Goal: Information Seeking & Learning: Find specific page/section

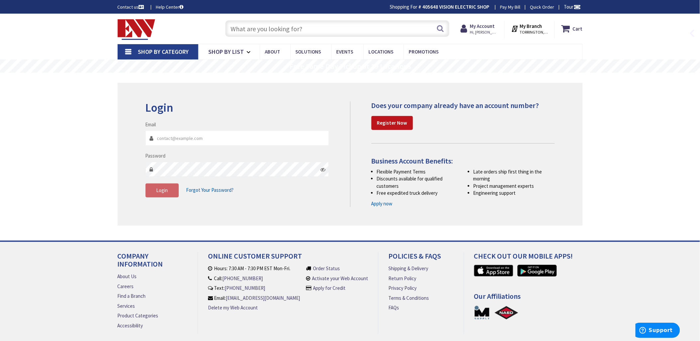
click at [183, 152] on fieldset "Email Password Login Forgot Your Password?" at bounding box center [238, 162] width 184 height 83
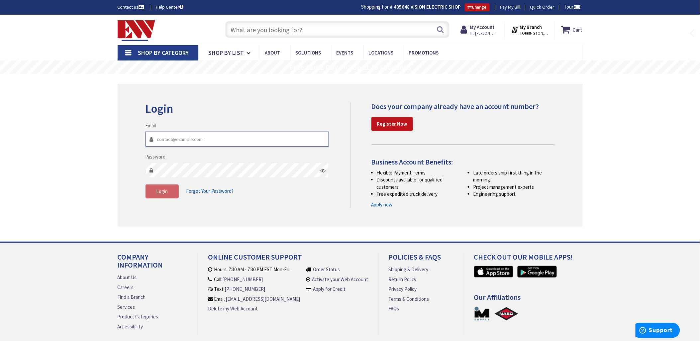
click at [167, 141] on input "Email" at bounding box center [238, 139] width 184 height 15
type input "[EMAIL_ADDRESS][DOMAIN_NAME]"
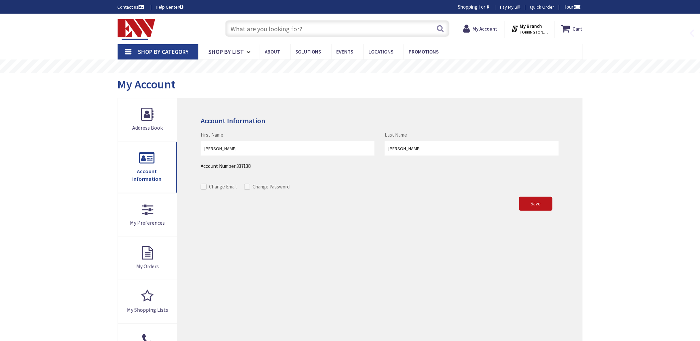
click at [250, 29] on input "text" at bounding box center [337, 28] width 224 height 17
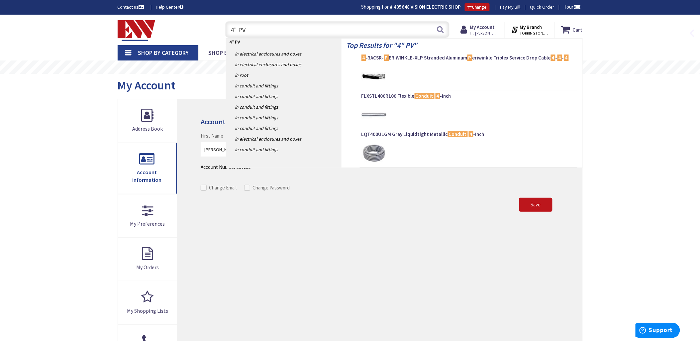
type input "4" PVC"
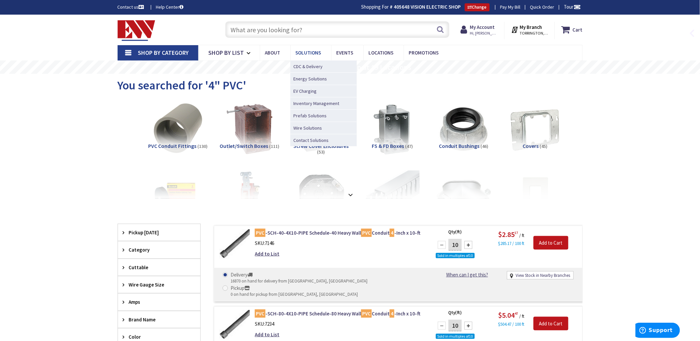
drag, startPoint x: 244, startPoint y: 28, endPoint x: 303, endPoint y: 60, distance: 66.9
click at [244, 28] on input "text" at bounding box center [337, 29] width 224 height 17
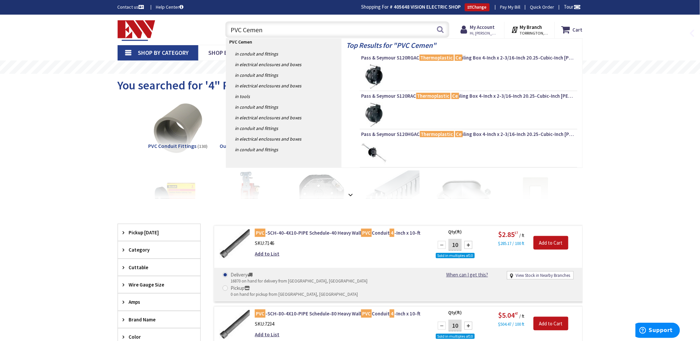
type input "PVC Cement"
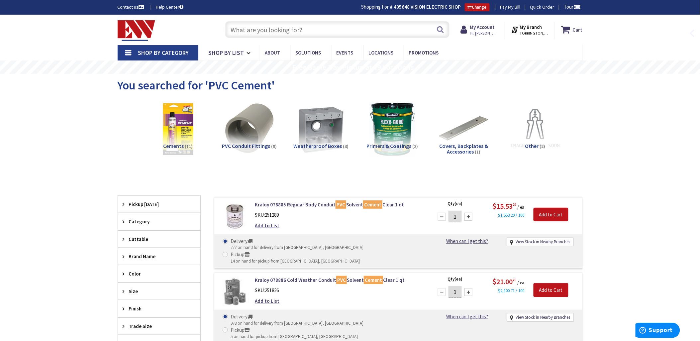
click at [247, 34] on input "text" at bounding box center [337, 29] width 224 height 17
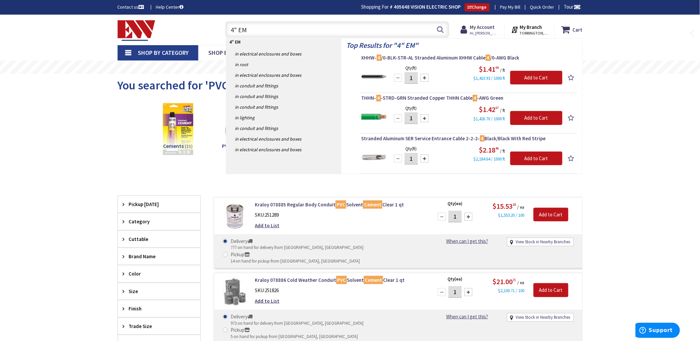
type input "4" EMT"
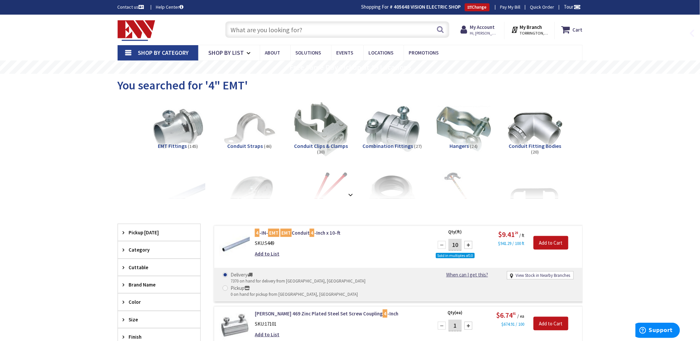
click at [240, 28] on input "text" at bounding box center [337, 29] width 224 height 17
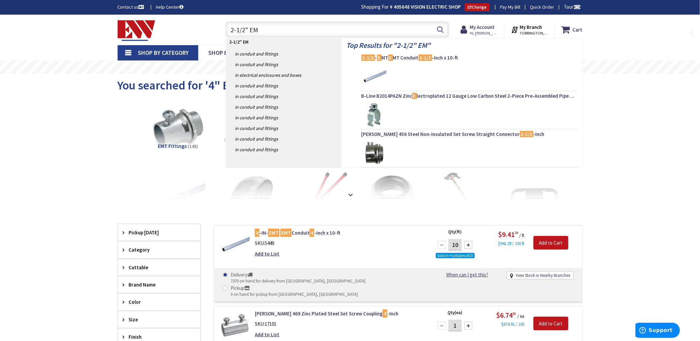
type input "2-1/2" EMT"
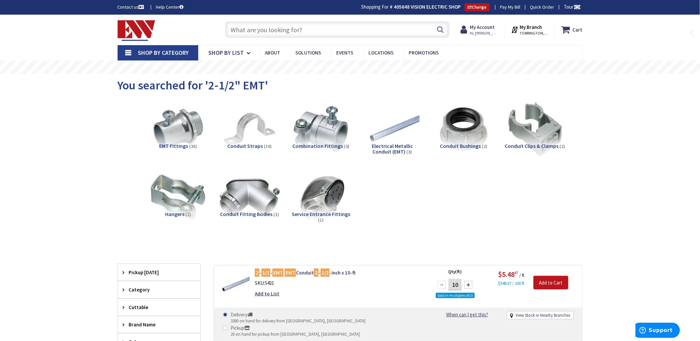
click at [258, 196] on img at bounding box center [249, 197] width 60 height 60
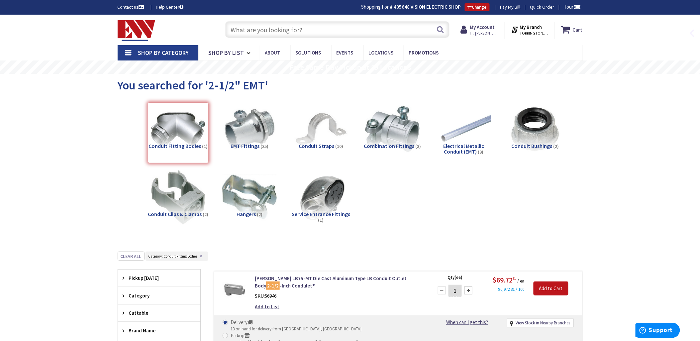
click at [238, 28] on input "text" at bounding box center [337, 29] width 224 height 17
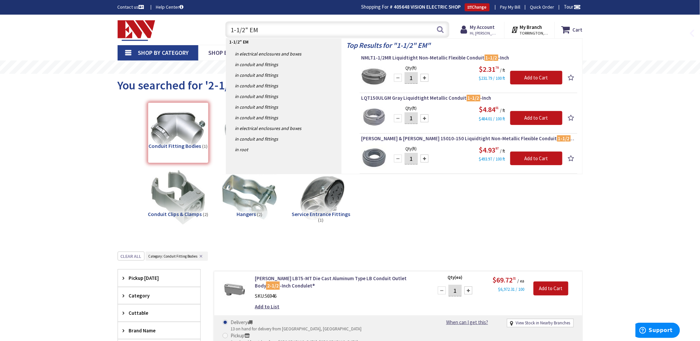
type input "1-1/2" EMT"
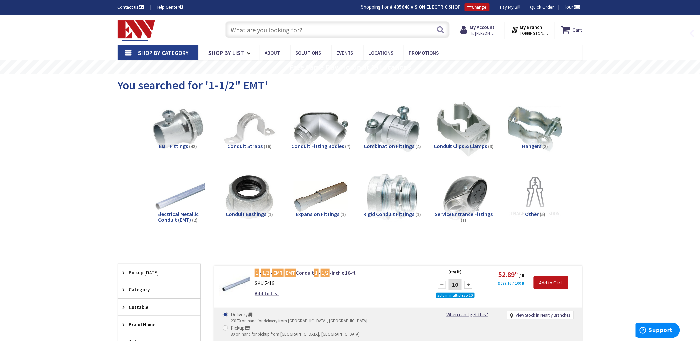
click at [234, 28] on input "text" at bounding box center [337, 29] width 224 height 17
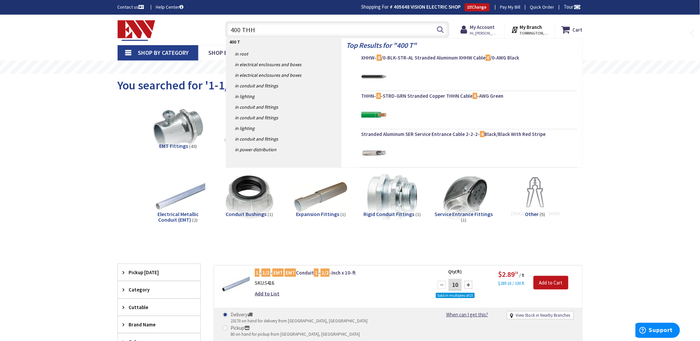
type input "400 THHN"
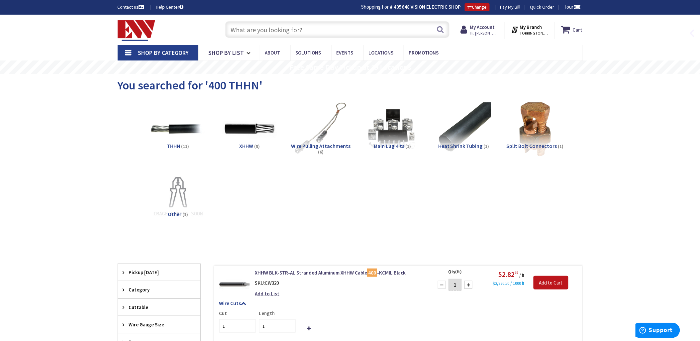
drag, startPoint x: 243, startPoint y: 28, endPoint x: 249, endPoint y: 31, distance: 7.2
click at [243, 28] on input "text" at bounding box center [337, 29] width 224 height 17
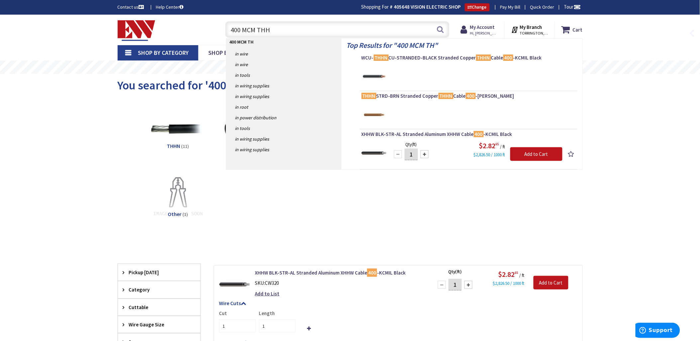
type input "400 MCM THHN"
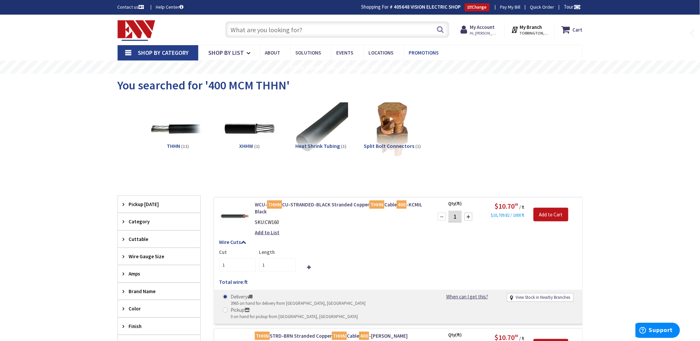
drag, startPoint x: 234, startPoint y: 29, endPoint x: 417, endPoint y: 47, distance: 184.3
click at [234, 29] on input "text" at bounding box center [337, 29] width 224 height 17
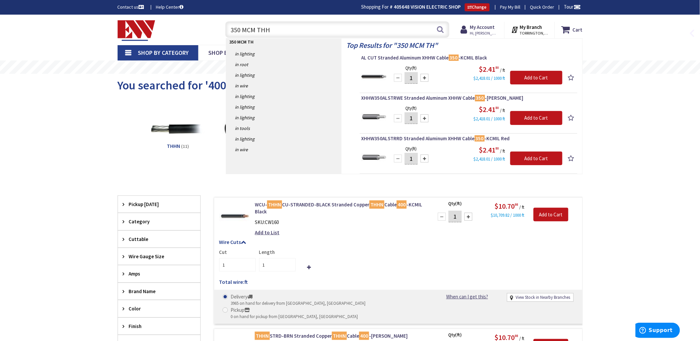
type input "350 MCM THHN"
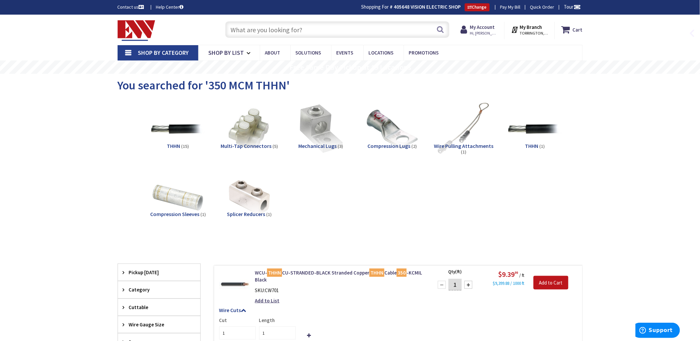
click at [241, 28] on input "text" at bounding box center [337, 29] width 224 height 17
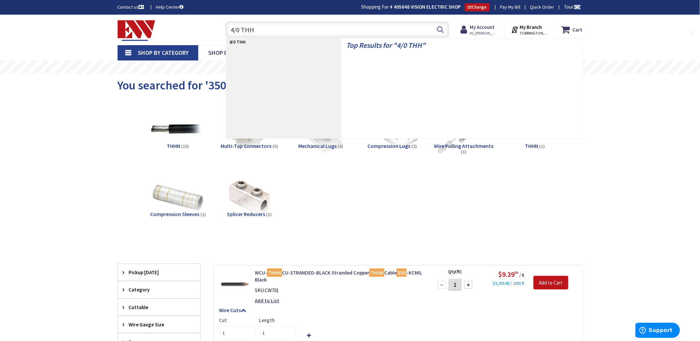
type input "4/0 THHN"
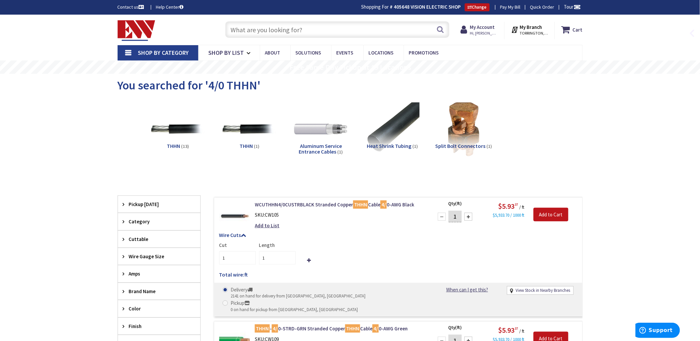
click at [245, 31] on input "text" at bounding box center [337, 29] width 224 height 17
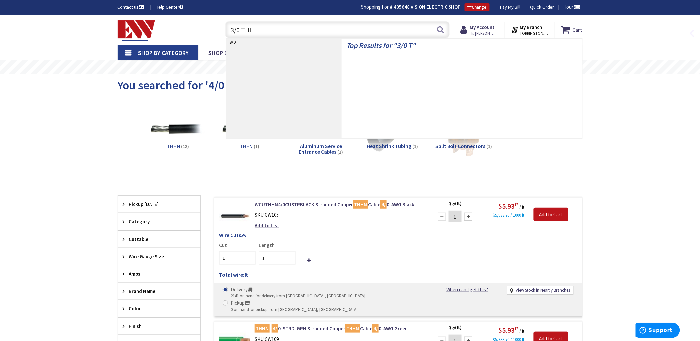
type input "3/0 THHN"
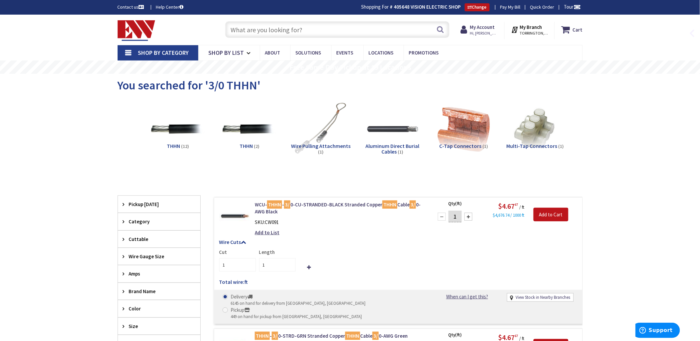
drag, startPoint x: 245, startPoint y: 31, endPoint x: 255, endPoint y: 32, distance: 9.7
click at [245, 31] on input "text" at bounding box center [337, 29] width 224 height 17
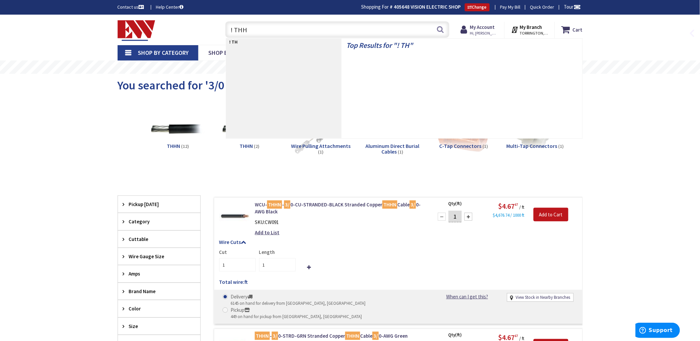
type input "! THHN"
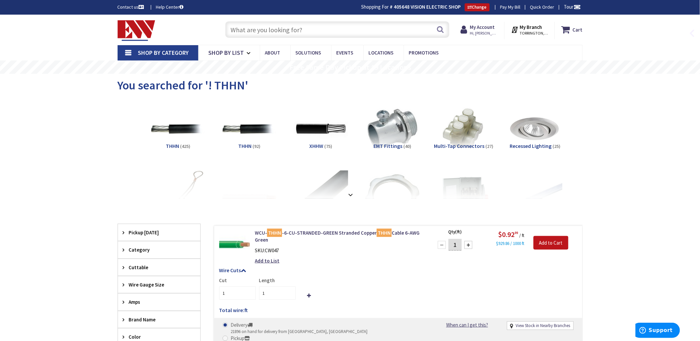
click at [234, 28] on input "text" at bounding box center [337, 29] width 224 height 17
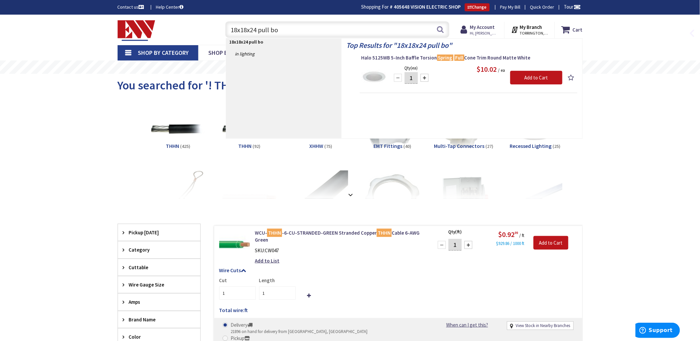
type input "18x18x24 pull box"
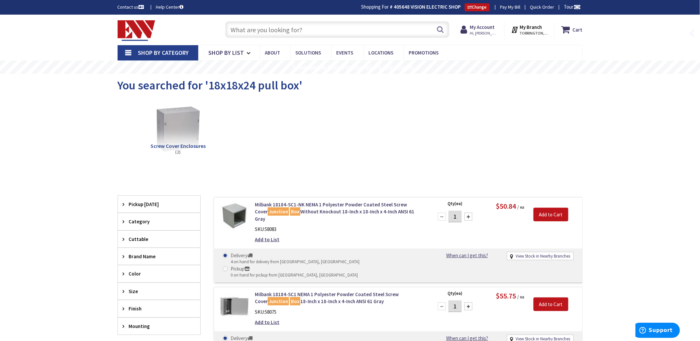
drag, startPoint x: 235, startPoint y: 27, endPoint x: 239, endPoint y: 27, distance: 3.3
click at [235, 27] on input "text" at bounding box center [337, 29] width 224 height 17
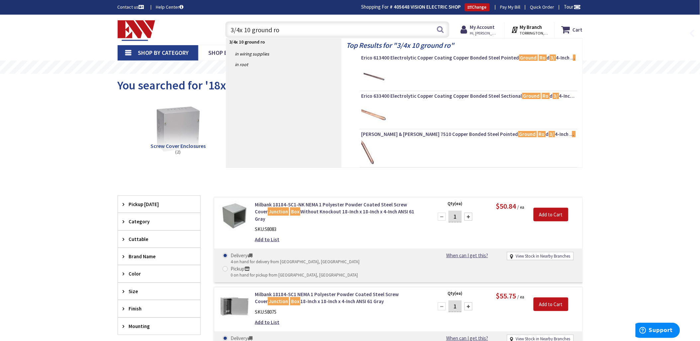
type input "3/4x 10 ground rod"
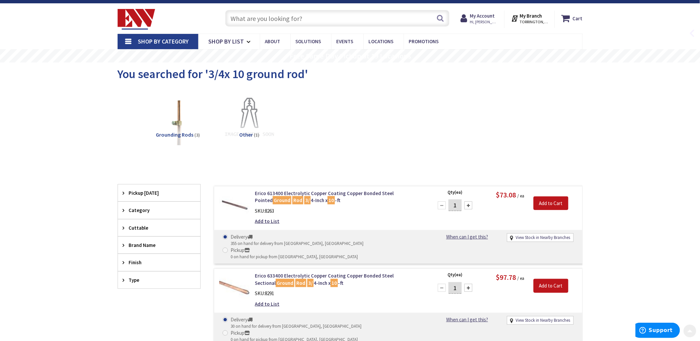
scroll to position [17, 0]
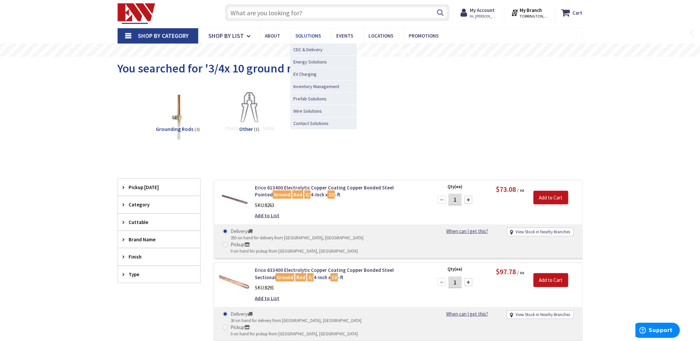
drag, startPoint x: 241, startPoint y: 13, endPoint x: 320, endPoint y: 31, distance: 80.8
click at [241, 13] on input "text" at bounding box center [337, 12] width 224 height 17
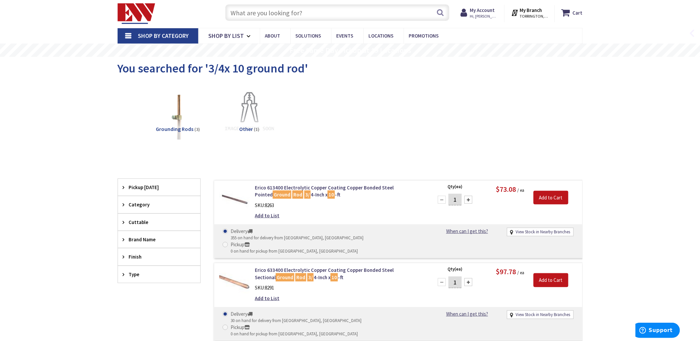
click at [244, 11] on input "text" at bounding box center [337, 12] width 224 height 17
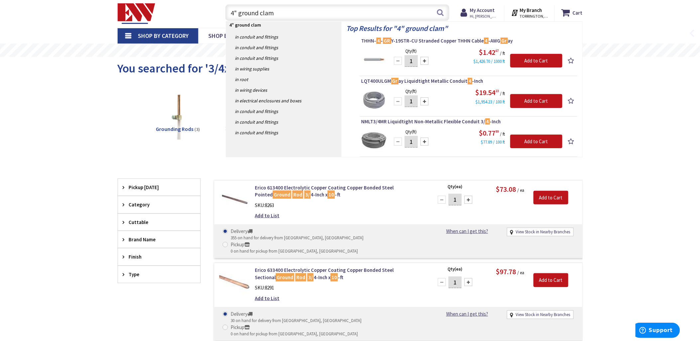
type input "4" ground clamp"
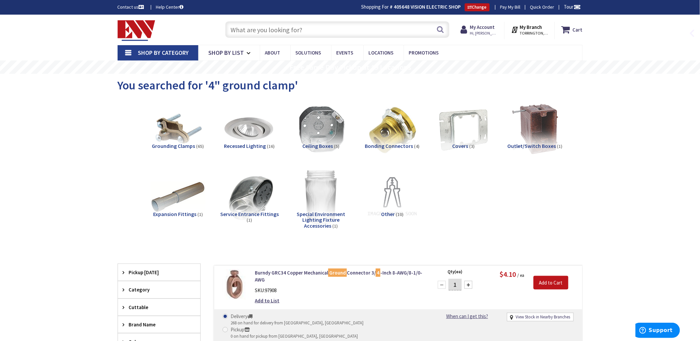
drag, startPoint x: 246, startPoint y: 30, endPoint x: 296, endPoint y: 41, distance: 51.4
click at [247, 30] on input "text" at bounding box center [337, 29] width 224 height 17
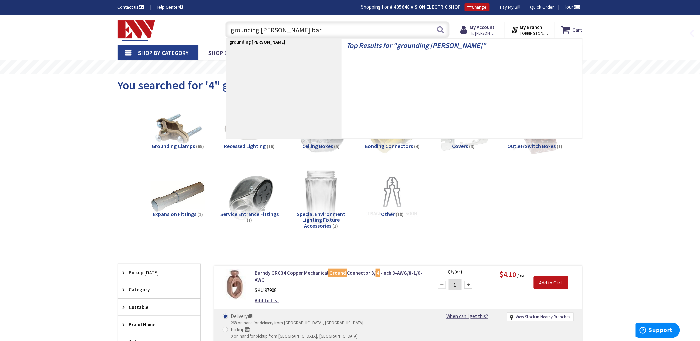
type input "grounding [PERSON_NAME] bar'"
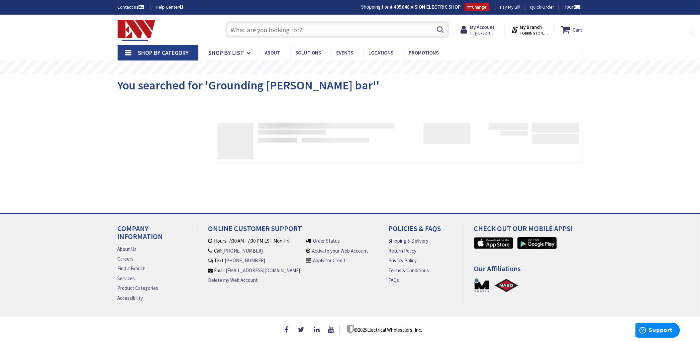
click at [327, 84] on div "You searched for 'Grounding buss bar''" at bounding box center [350, 86] width 465 height 25
click at [238, 29] on input "text" at bounding box center [337, 29] width 224 height 17
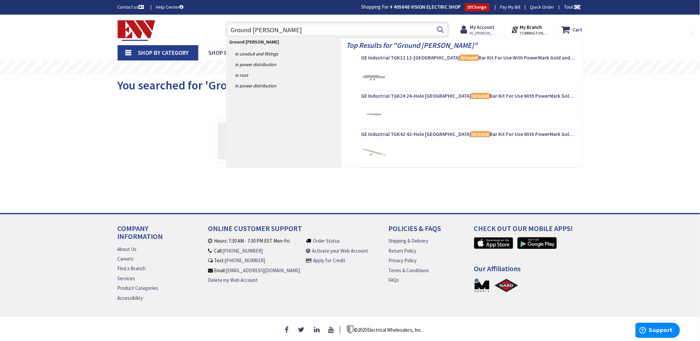
type input "Ground Buss bar"
